Goal: Task Accomplishment & Management: Manage account settings

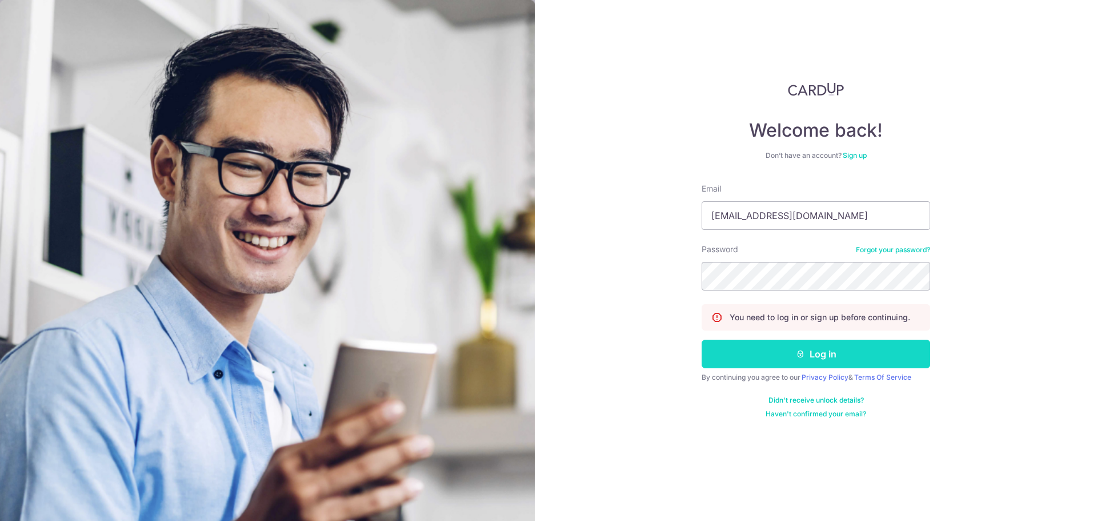
click at [797, 362] on button "Log in" at bounding box center [816, 353] width 229 height 29
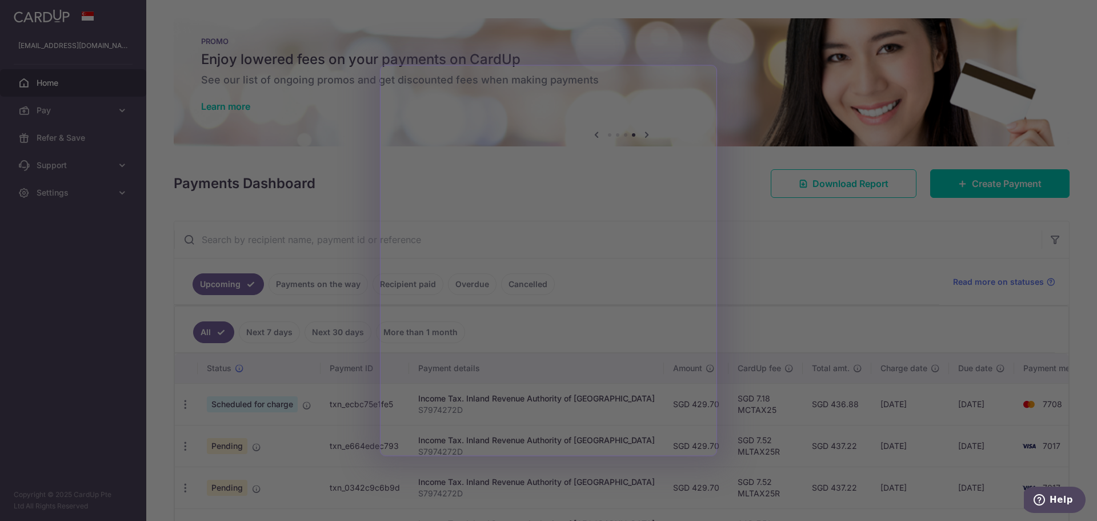
click at [794, 258] on div at bounding box center [554, 263] width 1108 height 526
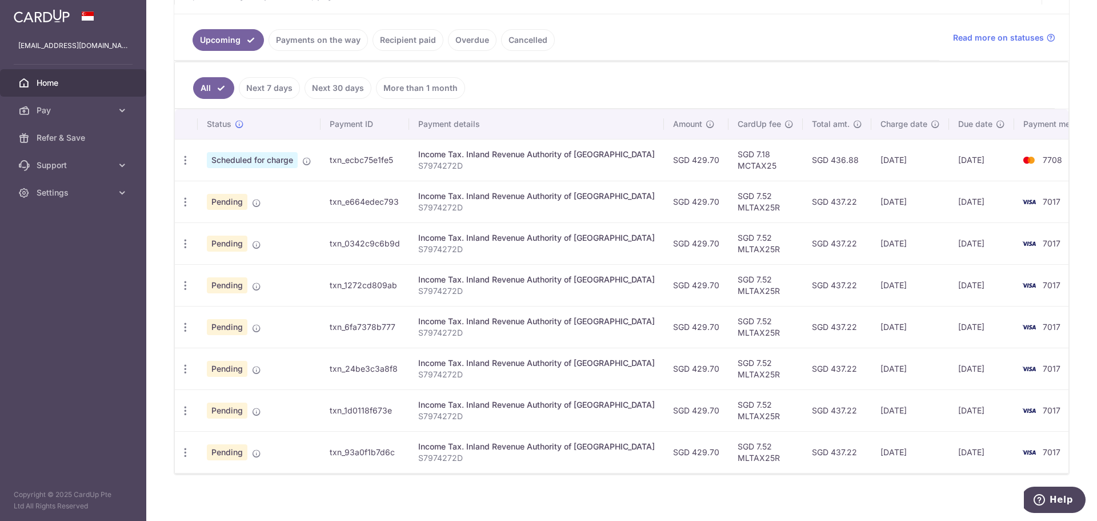
scroll to position [252, 0]
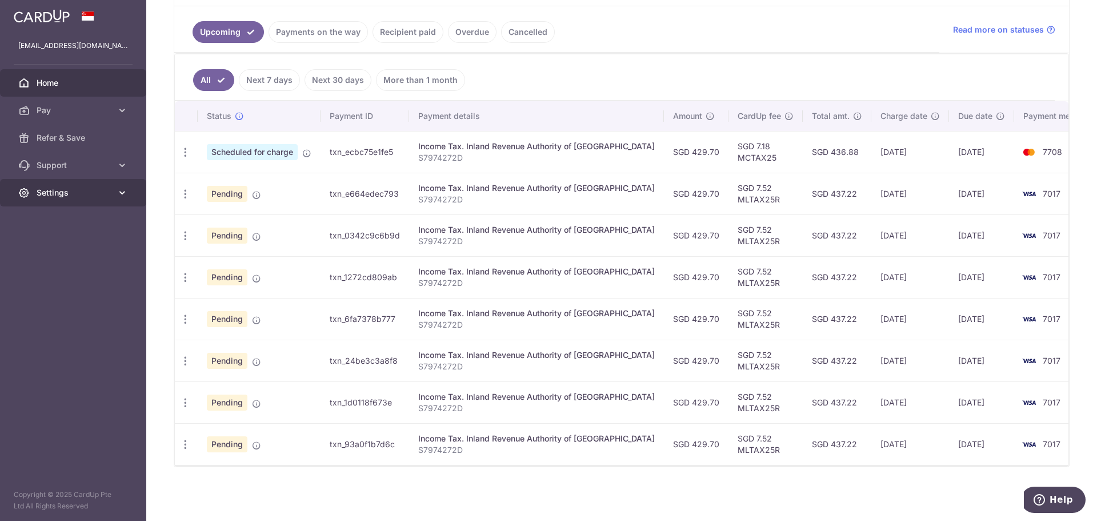
click at [81, 191] on span "Settings" at bounding box center [74, 192] width 75 height 11
click at [63, 247] on span "Logout" at bounding box center [74, 247] width 75 height 11
